Goal: Find specific page/section: Find specific page/section

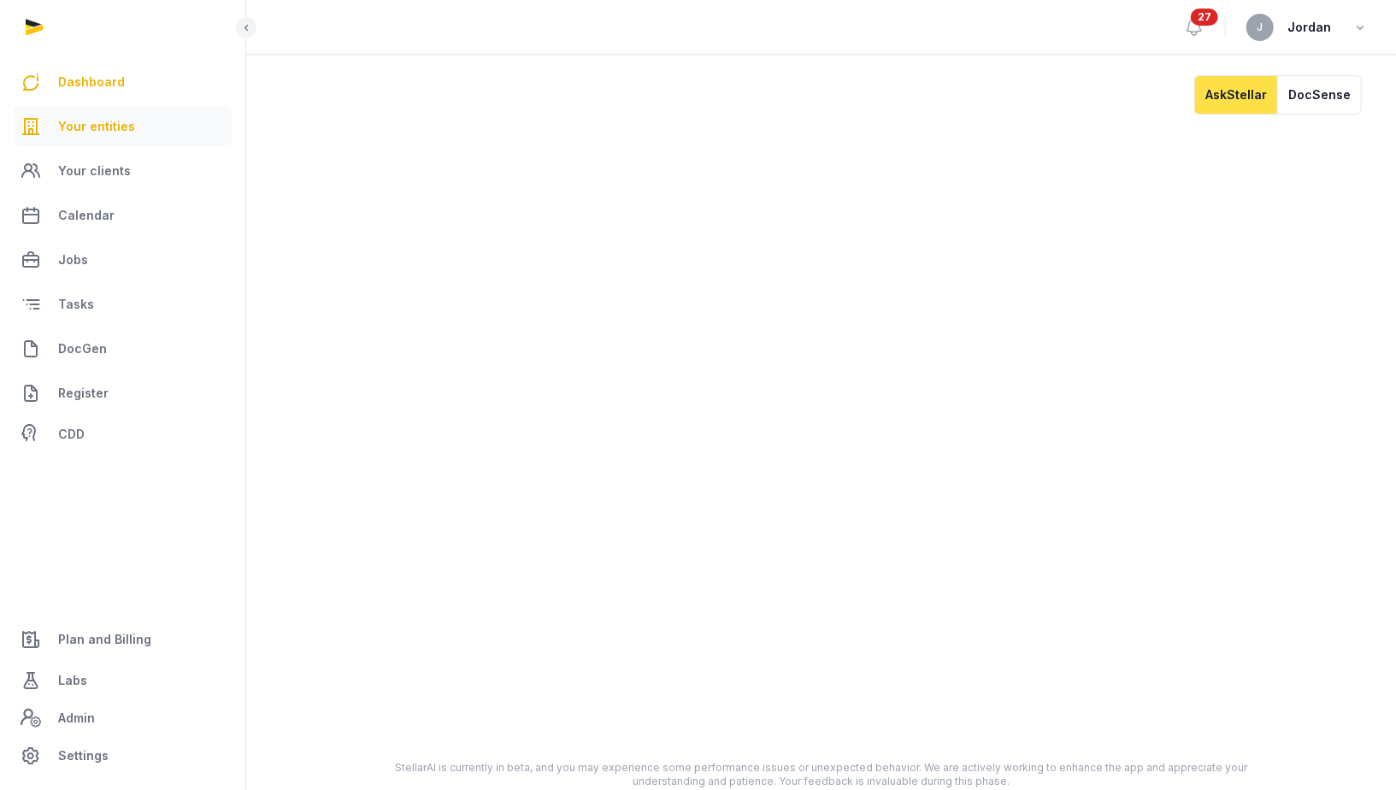
click at [125, 134] on span "Your entities" at bounding box center [96, 126] width 77 height 21
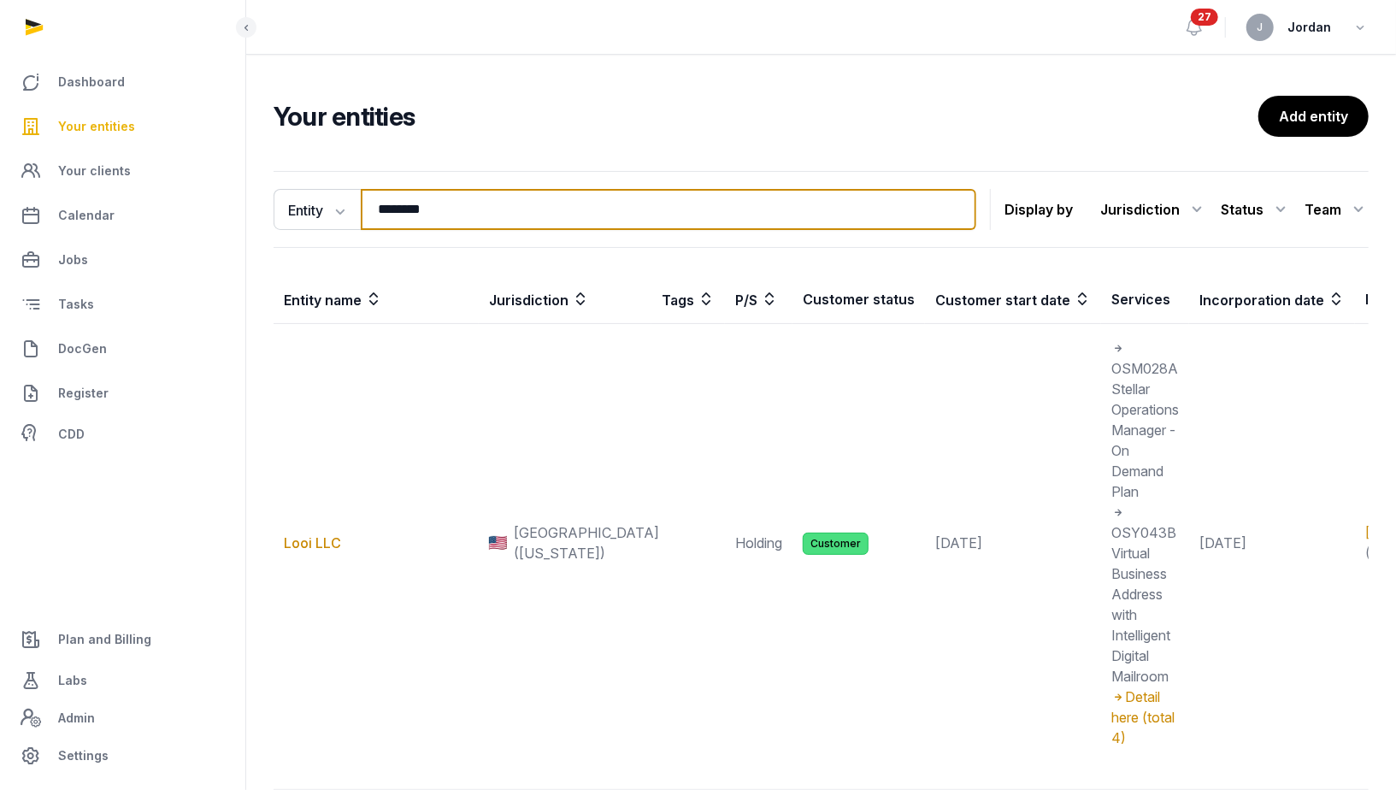
click at [382, 206] on input "********" at bounding box center [668, 209] width 615 height 41
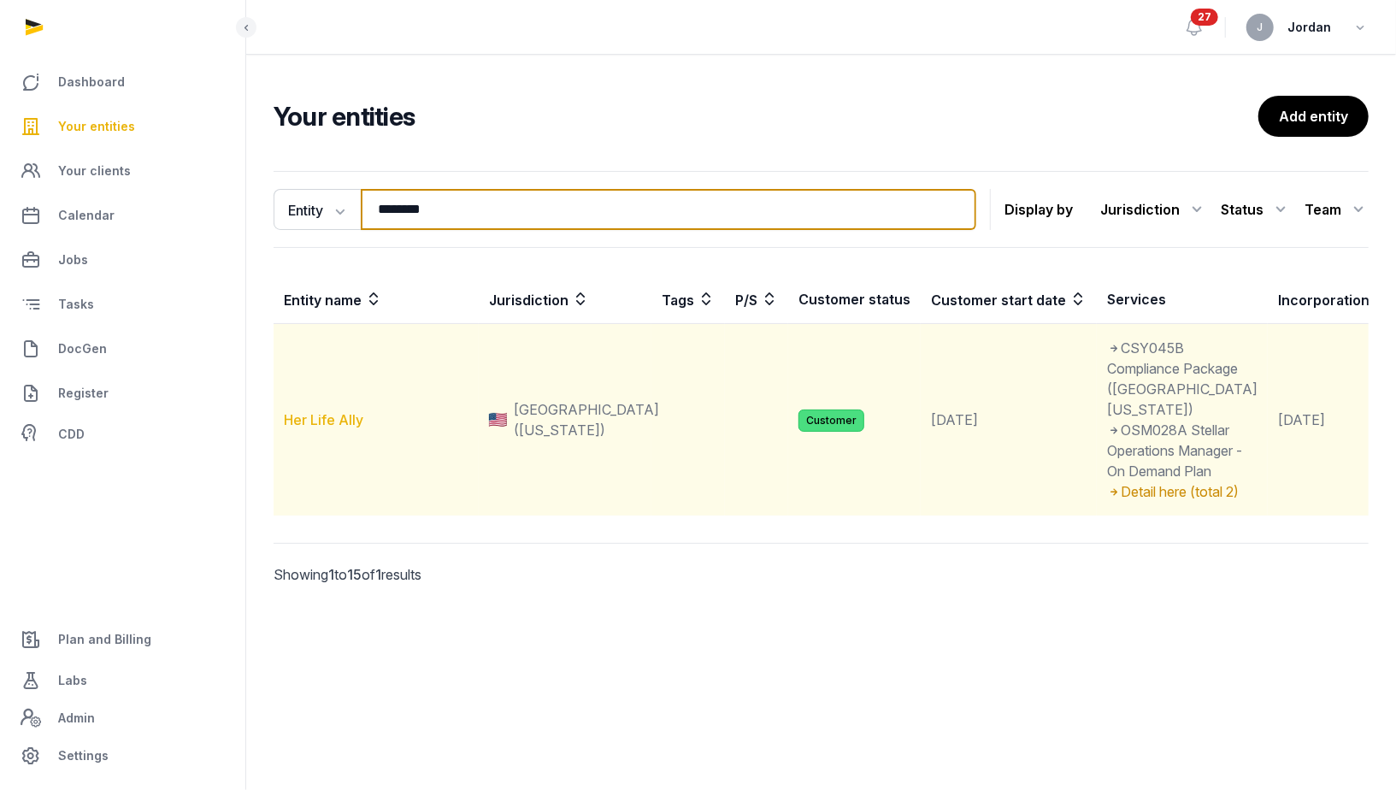
type input "********"
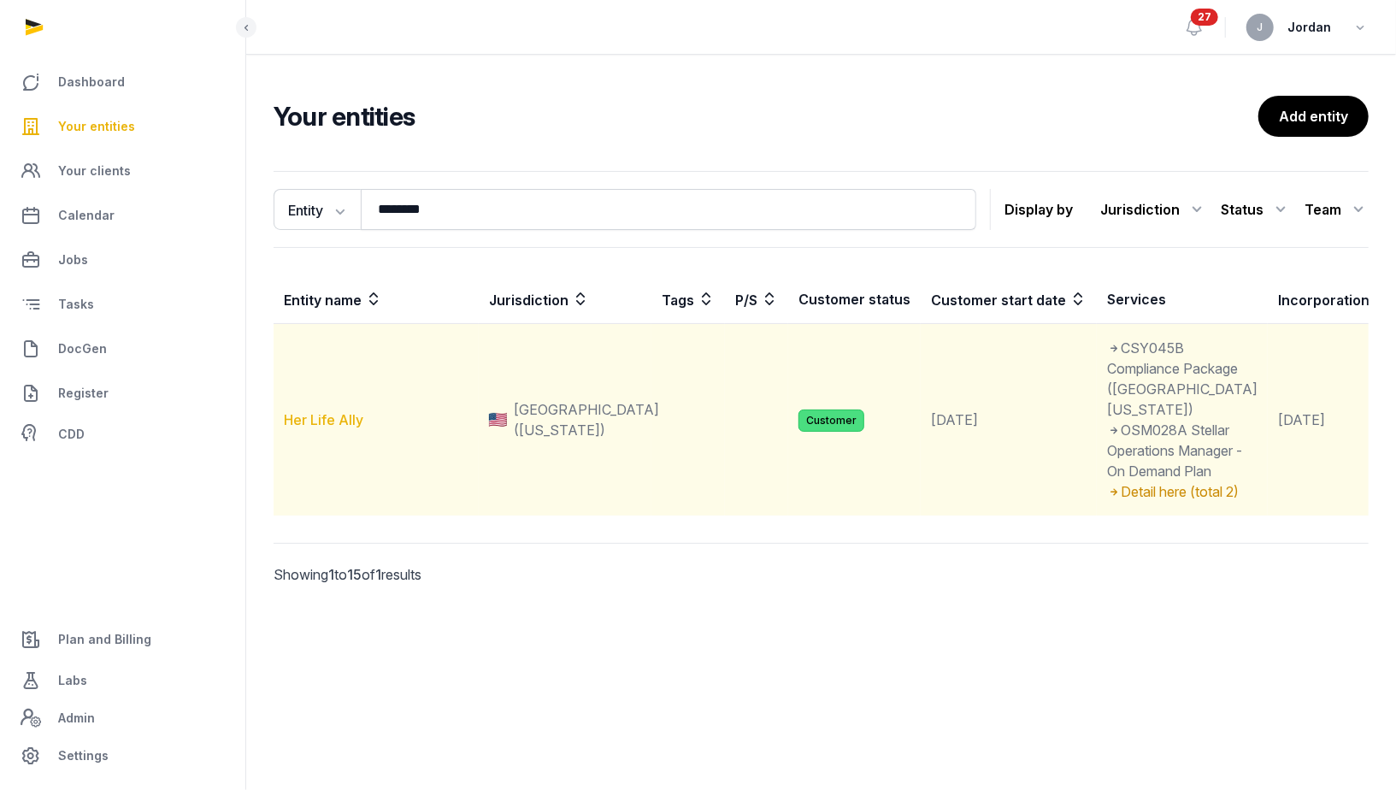
click at [349, 428] on link "Her Life Ally" at bounding box center [323, 419] width 79 height 17
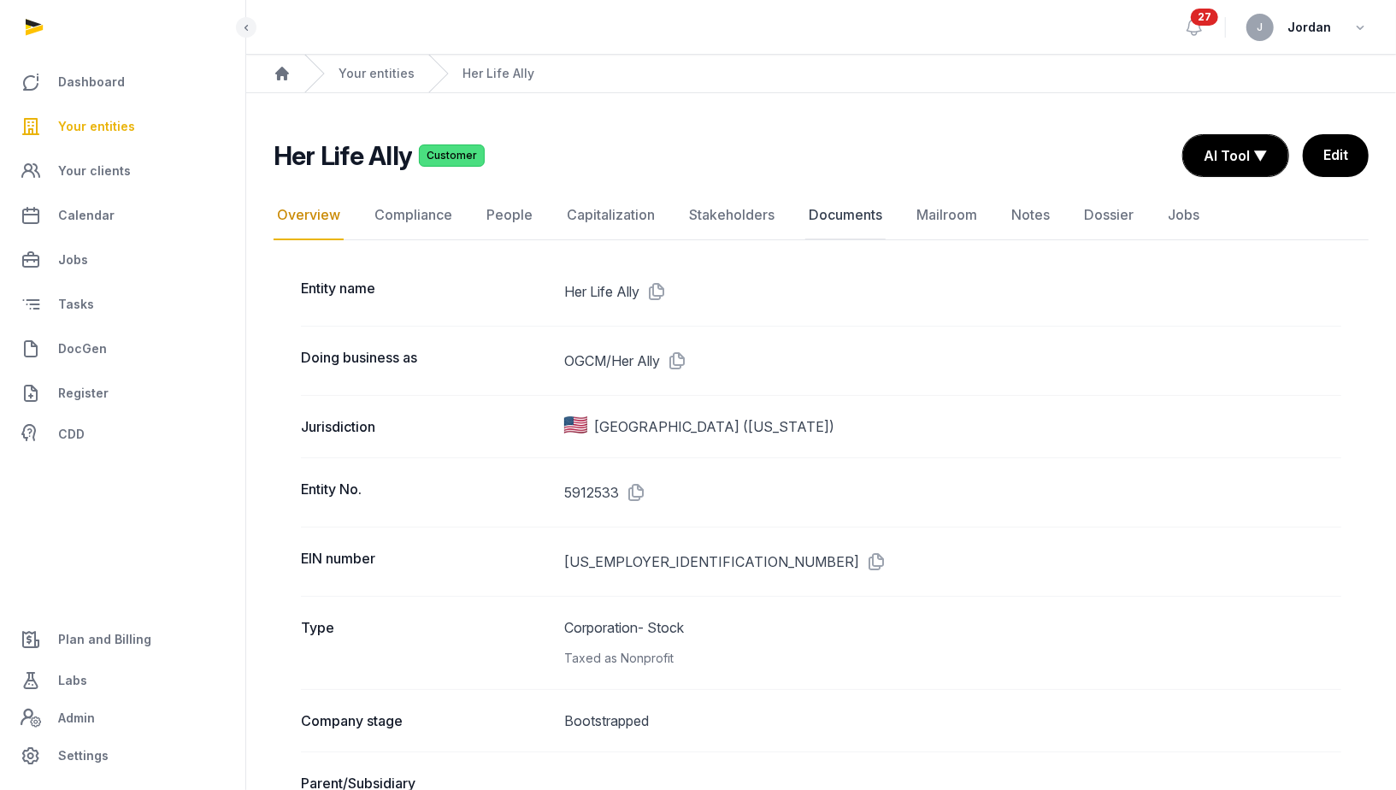
click at [816, 220] on link "Documents" at bounding box center [845, 216] width 80 height 50
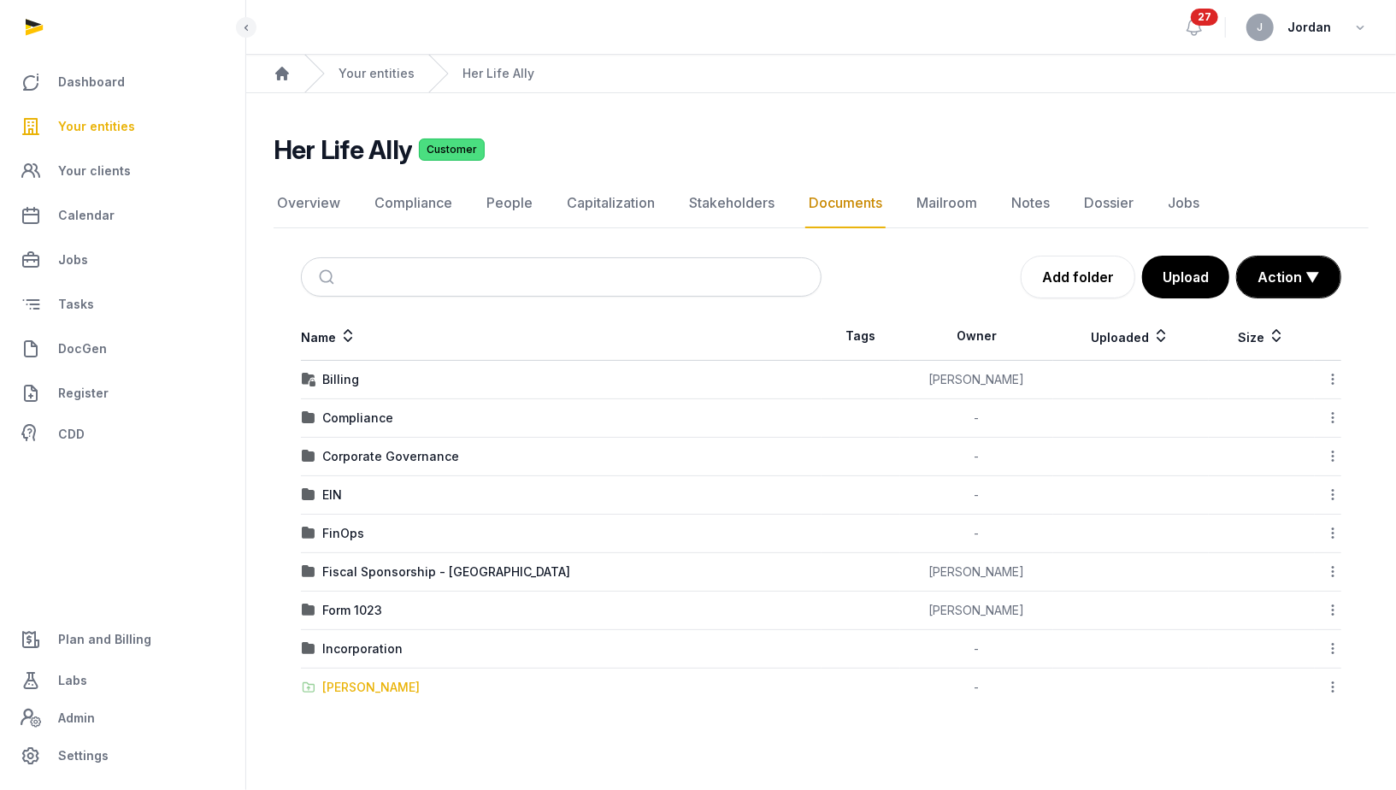
click at [375, 687] on div "[PERSON_NAME]" at bounding box center [370, 687] width 97 height 17
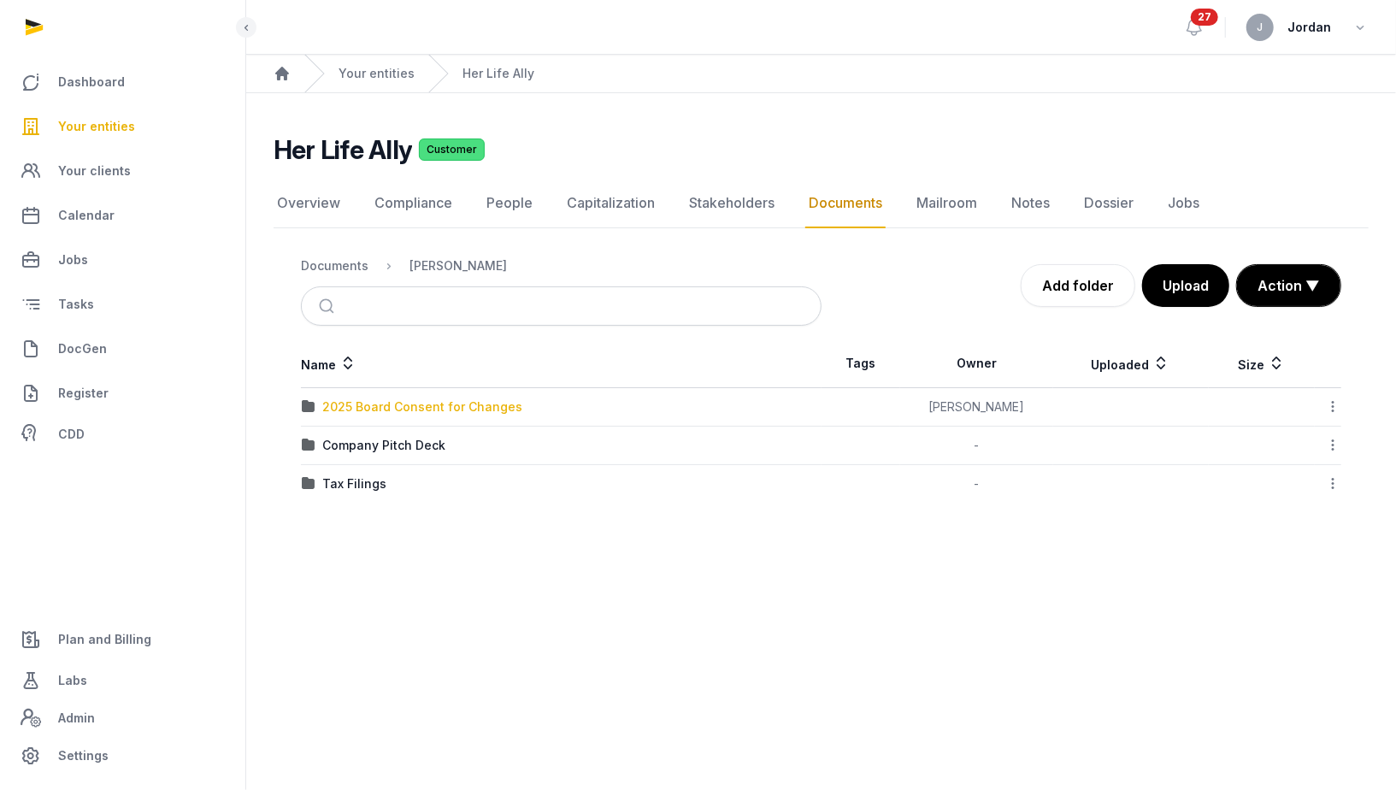
click at [499, 401] on div "2025 Board Consent for Changes" at bounding box center [422, 406] width 200 height 17
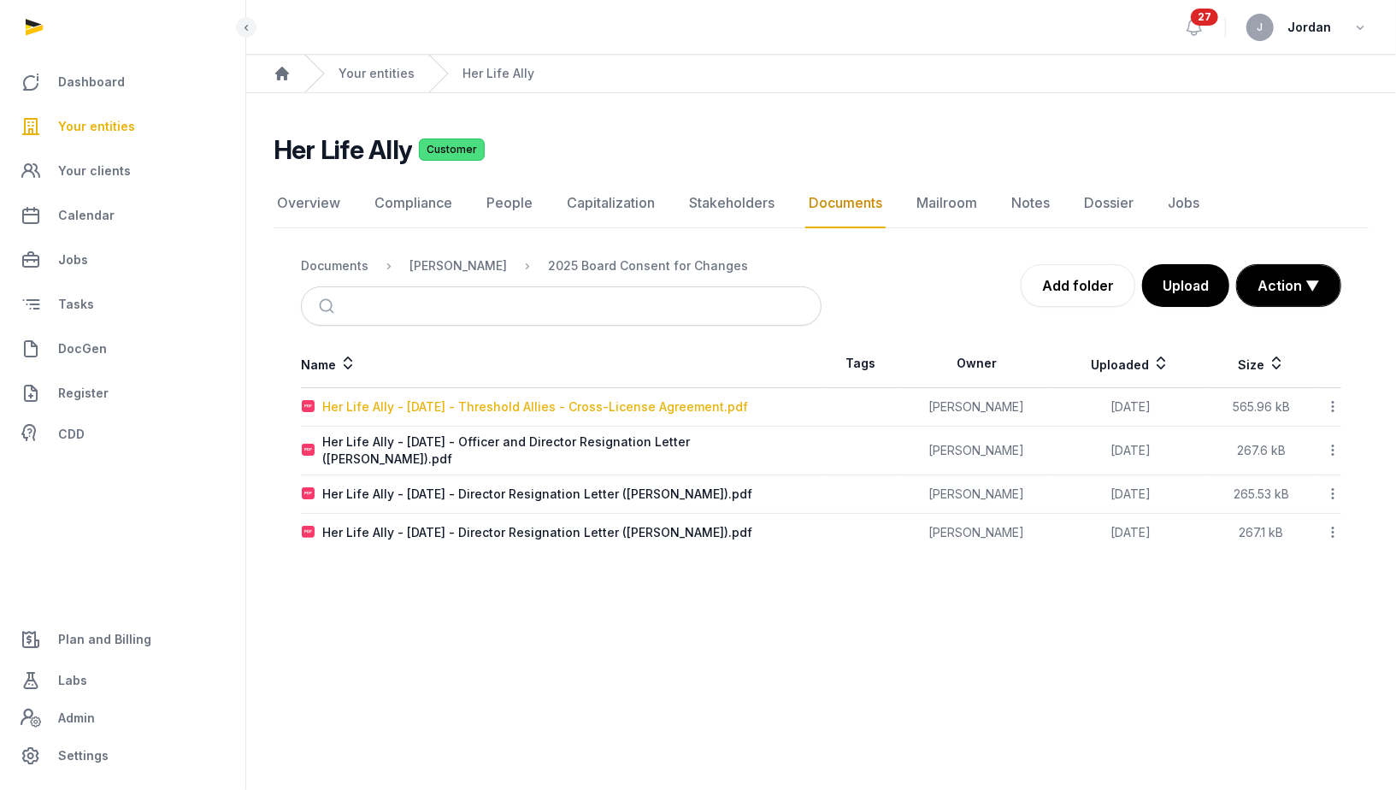
click at [630, 409] on div "Her Life Ally - [DATE] - Threshold Allies - Cross-License Agreement.pdf" at bounding box center [535, 406] width 426 height 17
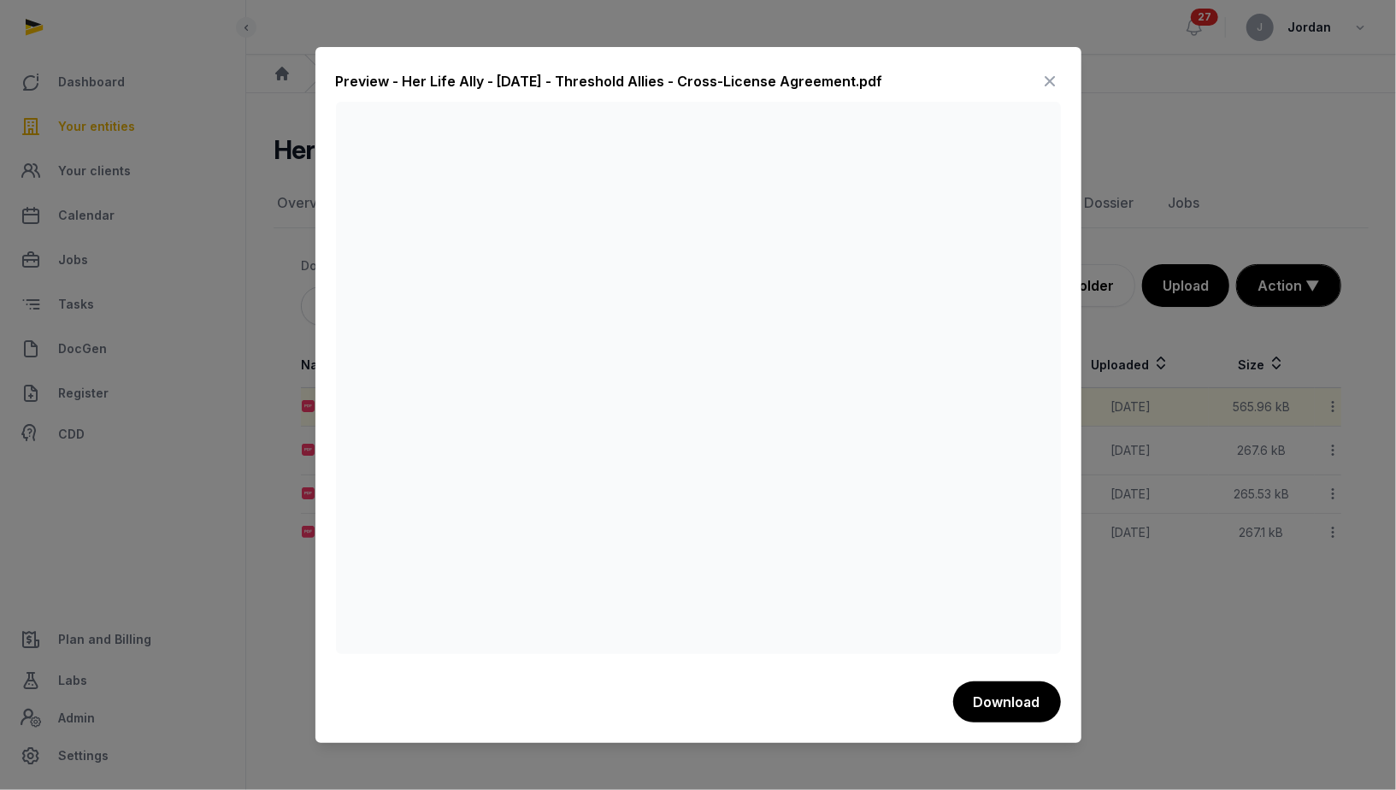
click at [1045, 82] on icon at bounding box center [1050, 81] width 21 height 27
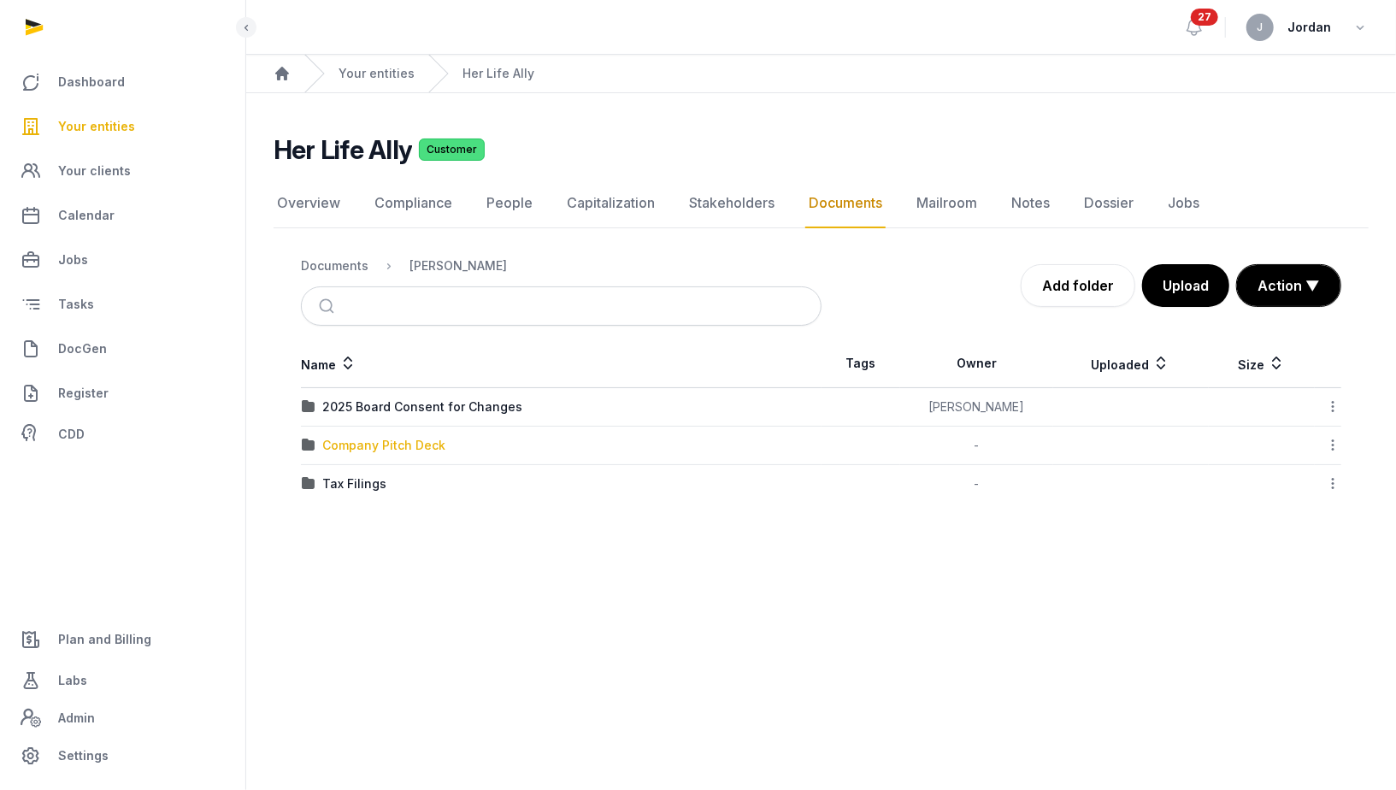
click at [386, 446] on div "Company Pitch Deck" at bounding box center [383, 445] width 123 height 17
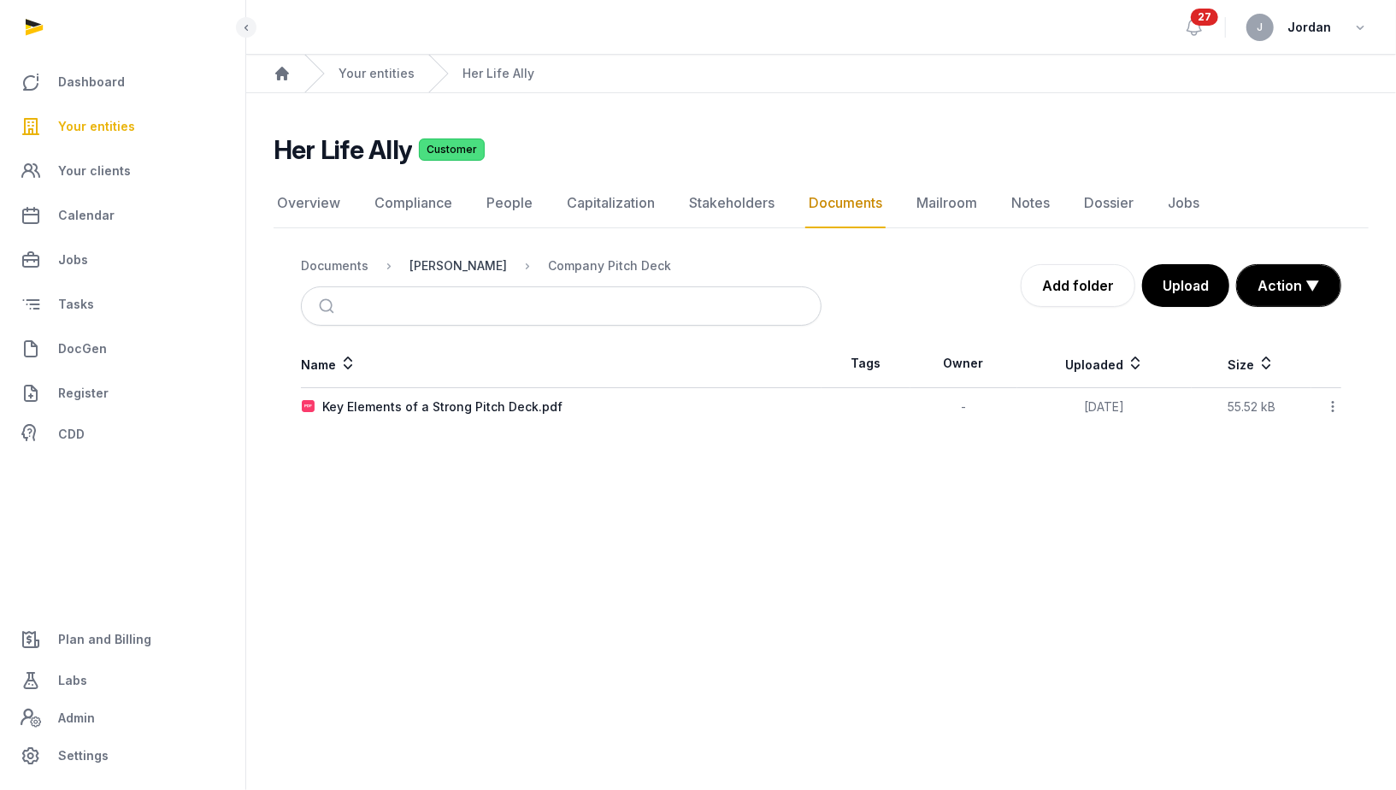
click at [448, 262] on div "[PERSON_NAME]" at bounding box center [457, 265] width 97 height 17
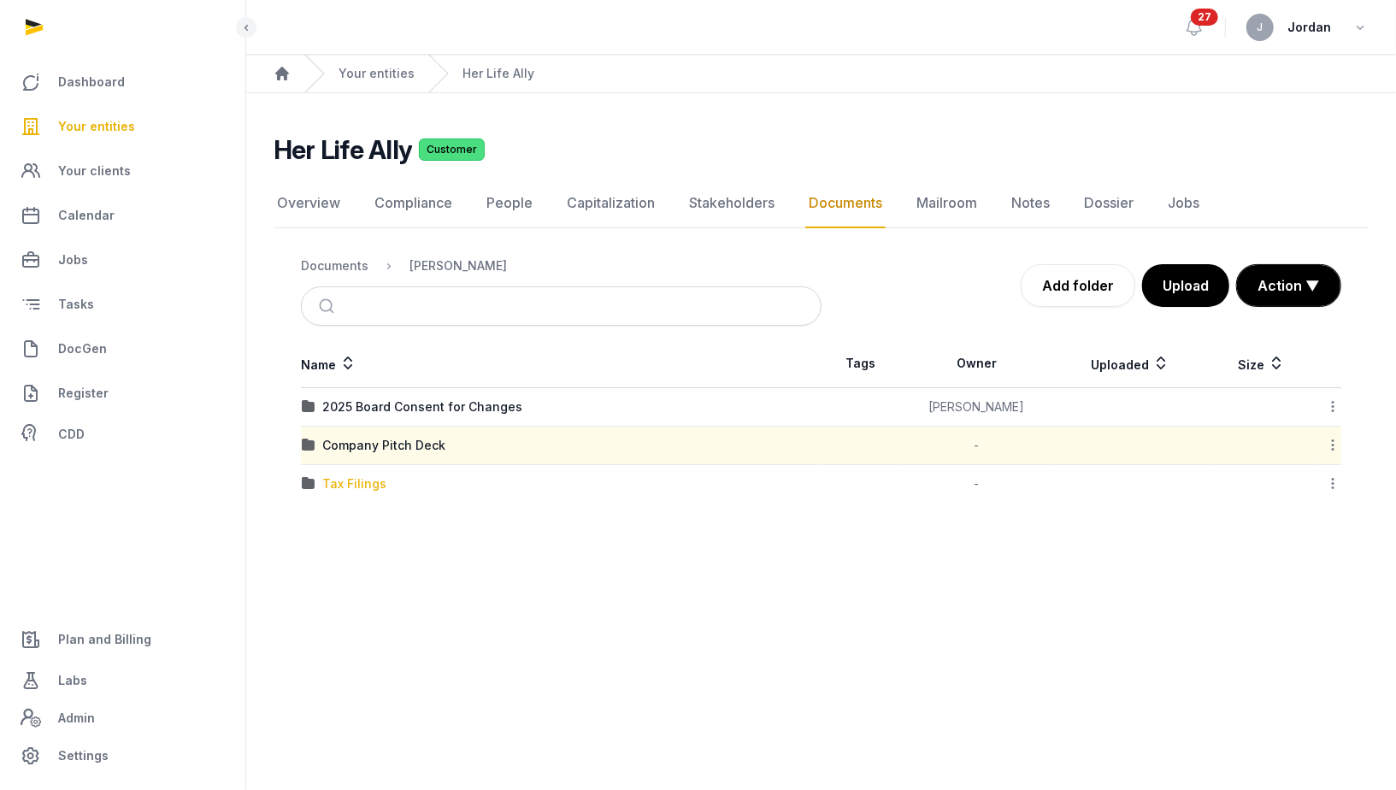
click at [357, 475] on div "Tax Filings" at bounding box center [354, 483] width 64 height 17
